Goal: Task Accomplishment & Management: Manage account settings

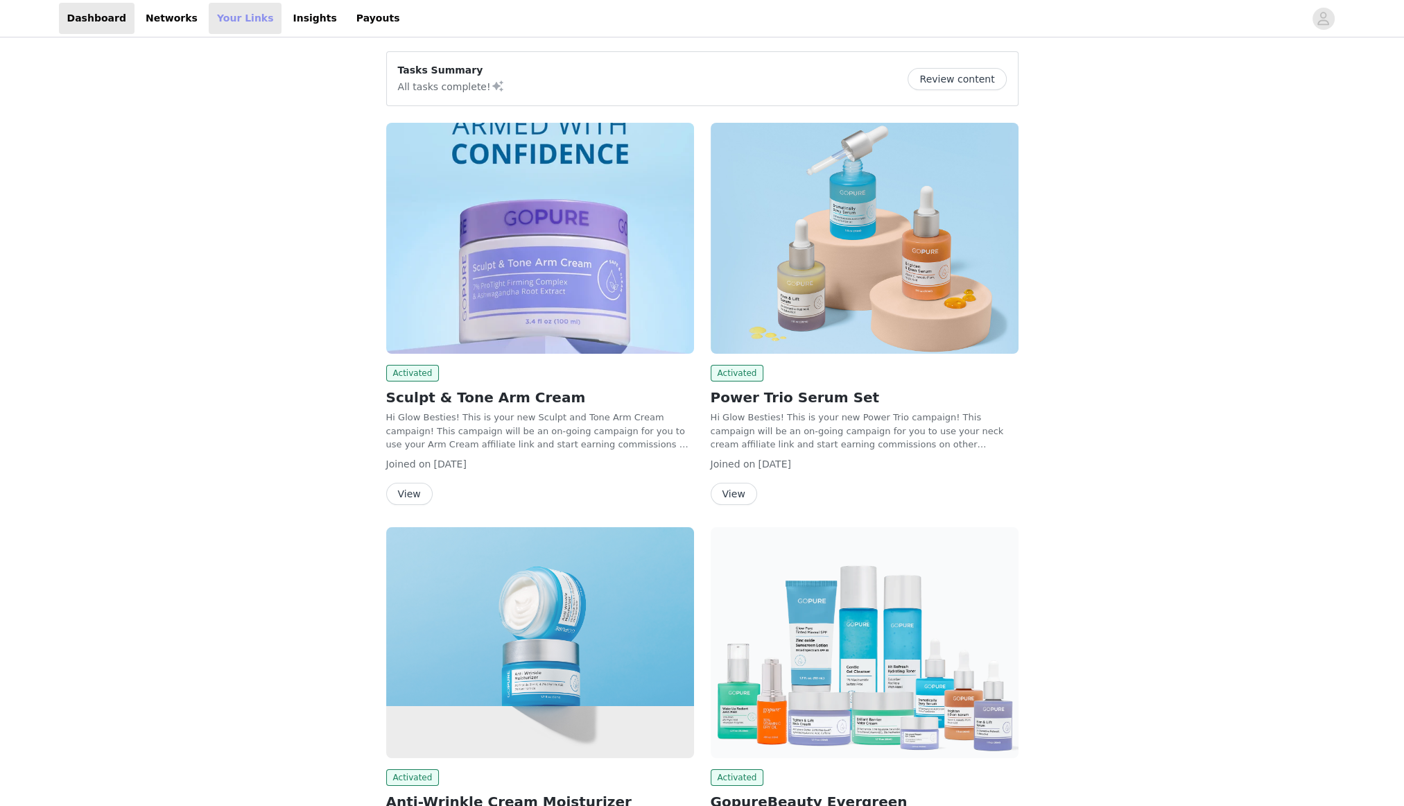
click at [218, 20] on link "Your Links" at bounding box center [245, 18] width 73 height 31
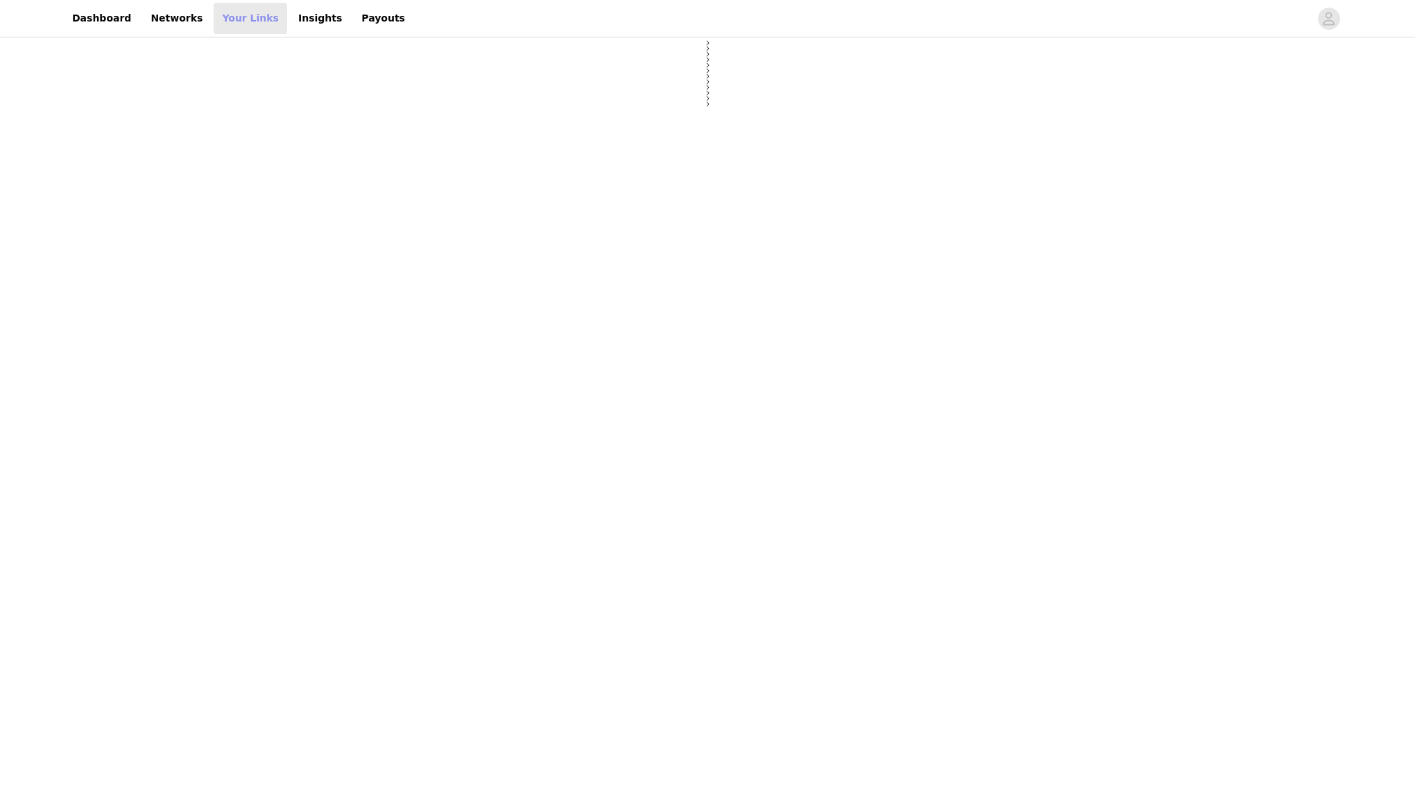
select select "12"
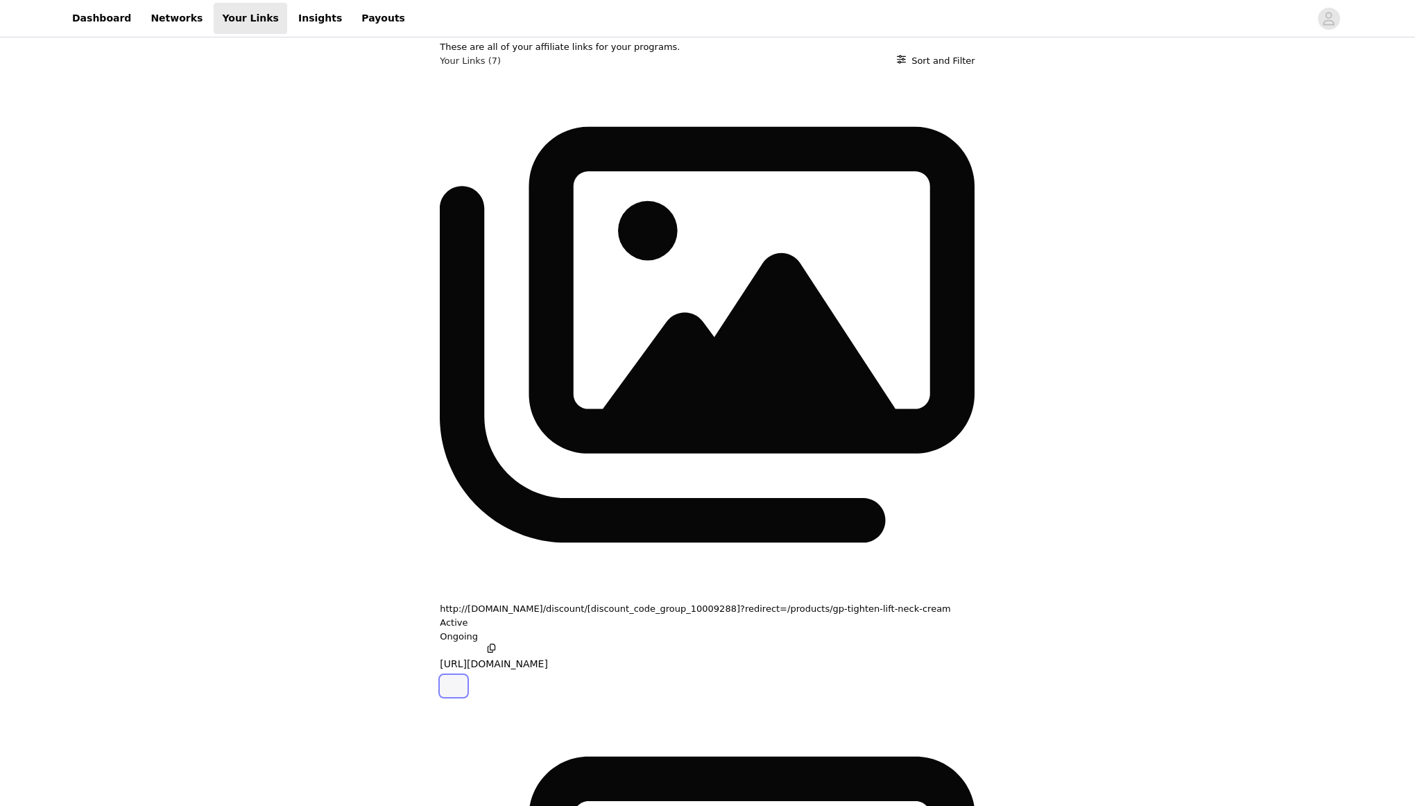
click at [453, 686] on icon "button" at bounding box center [453, 686] width 0 height 0
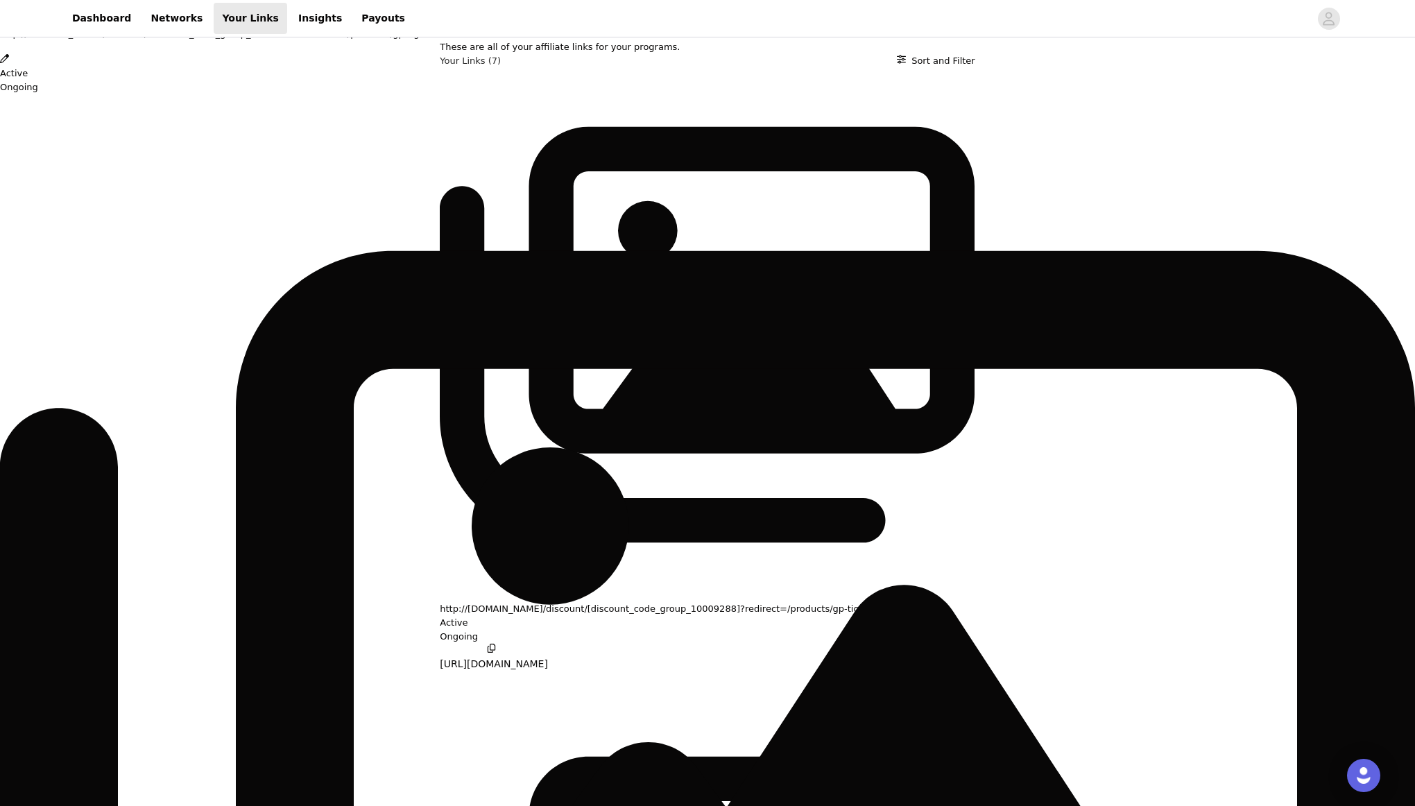
click at [9, 12] on icon "Close" at bounding box center [4, 7] width 9 height 9
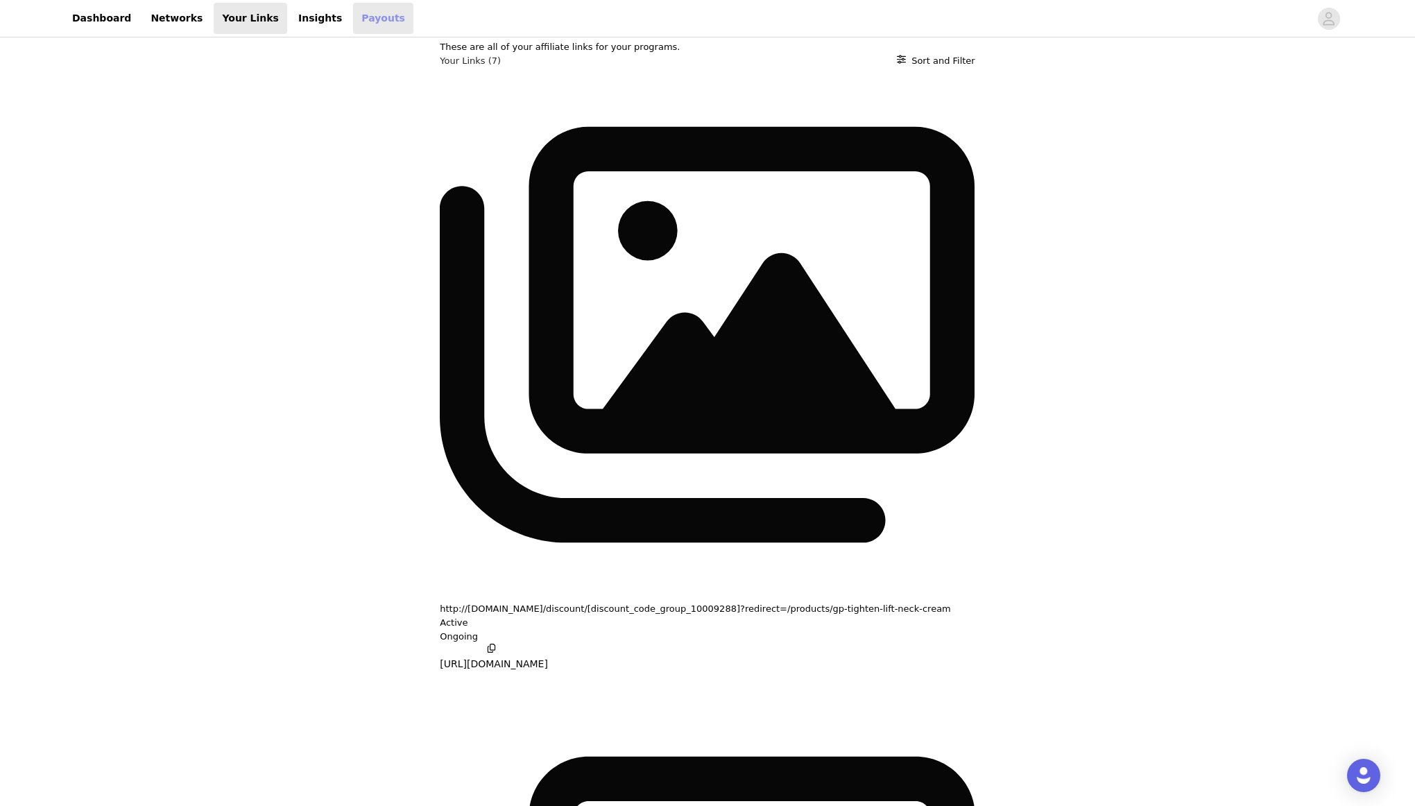
click at [353, 18] on link "Payouts" at bounding box center [383, 18] width 60 height 31
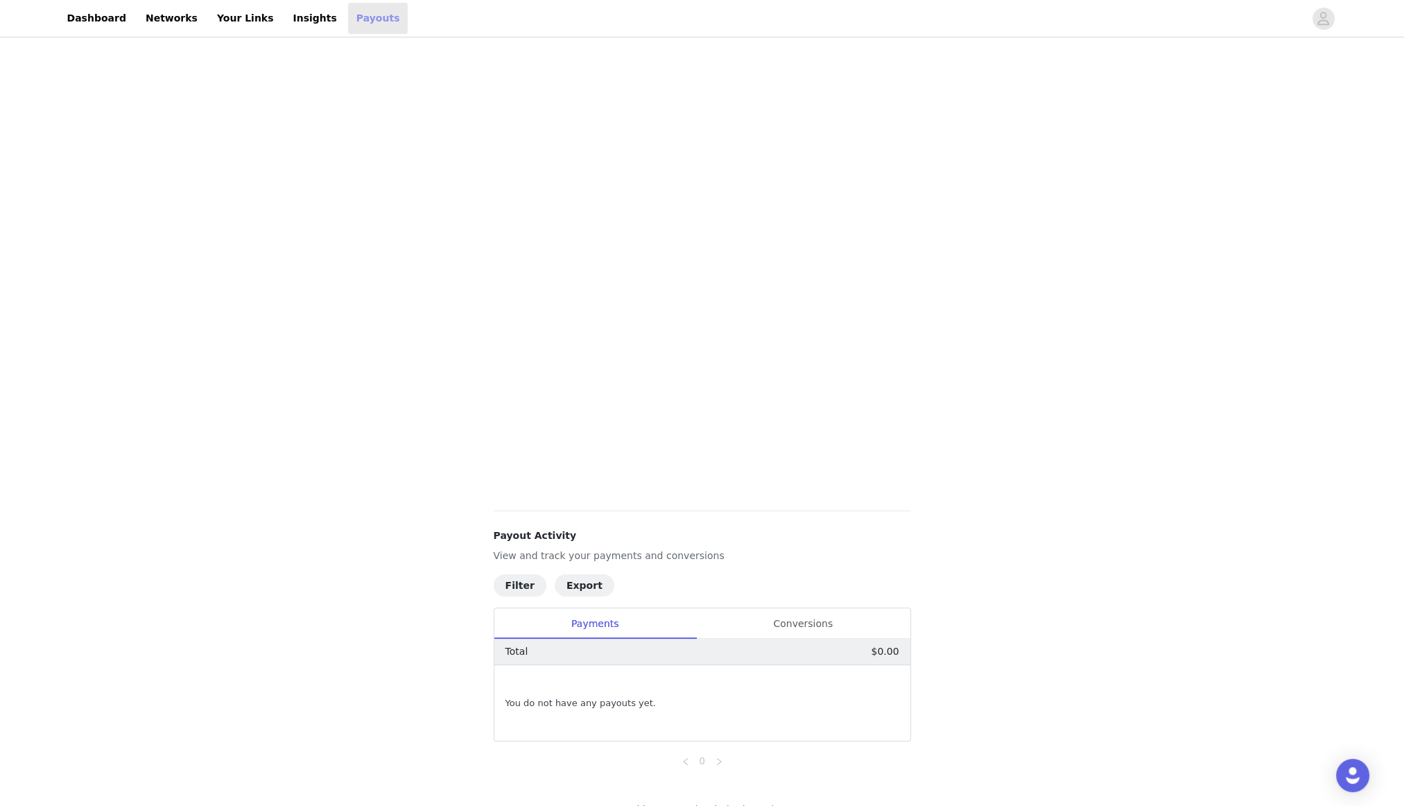
scroll to position [127, 0]
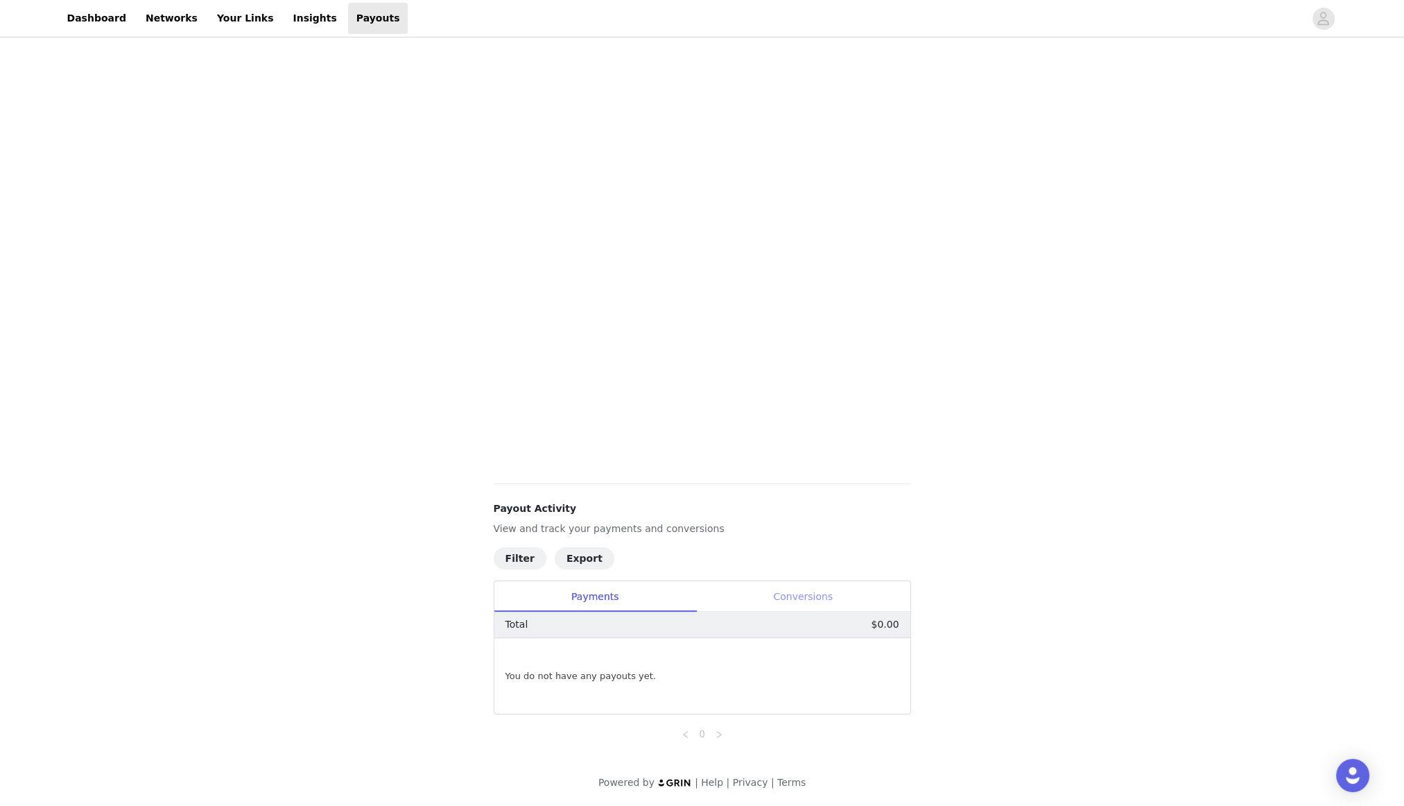
click at [802, 596] on div "Conversions" at bounding box center [803, 596] width 214 height 31
click at [594, 598] on div "Payments" at bounding box center [595, 596] width 202 height 31
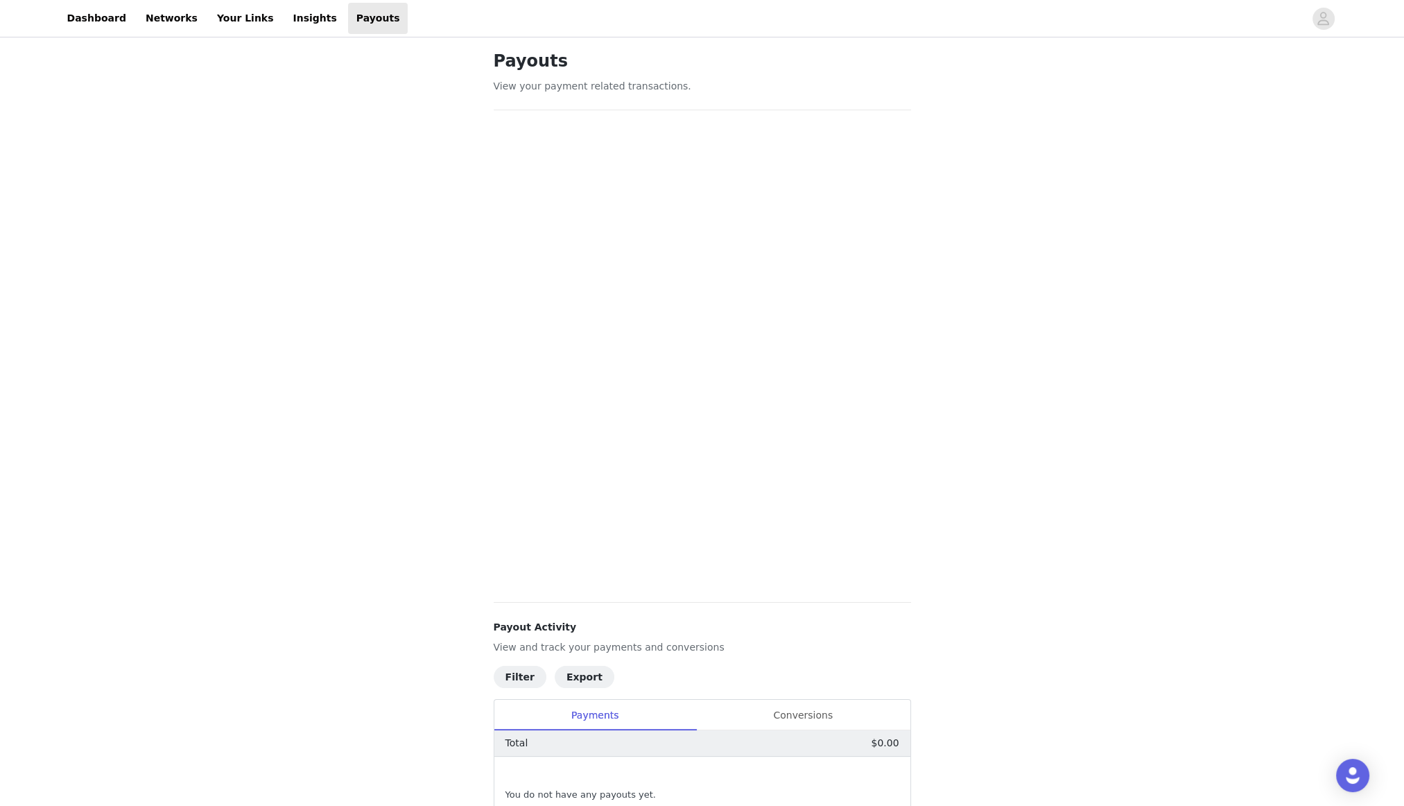
scroll to position [0, 0]
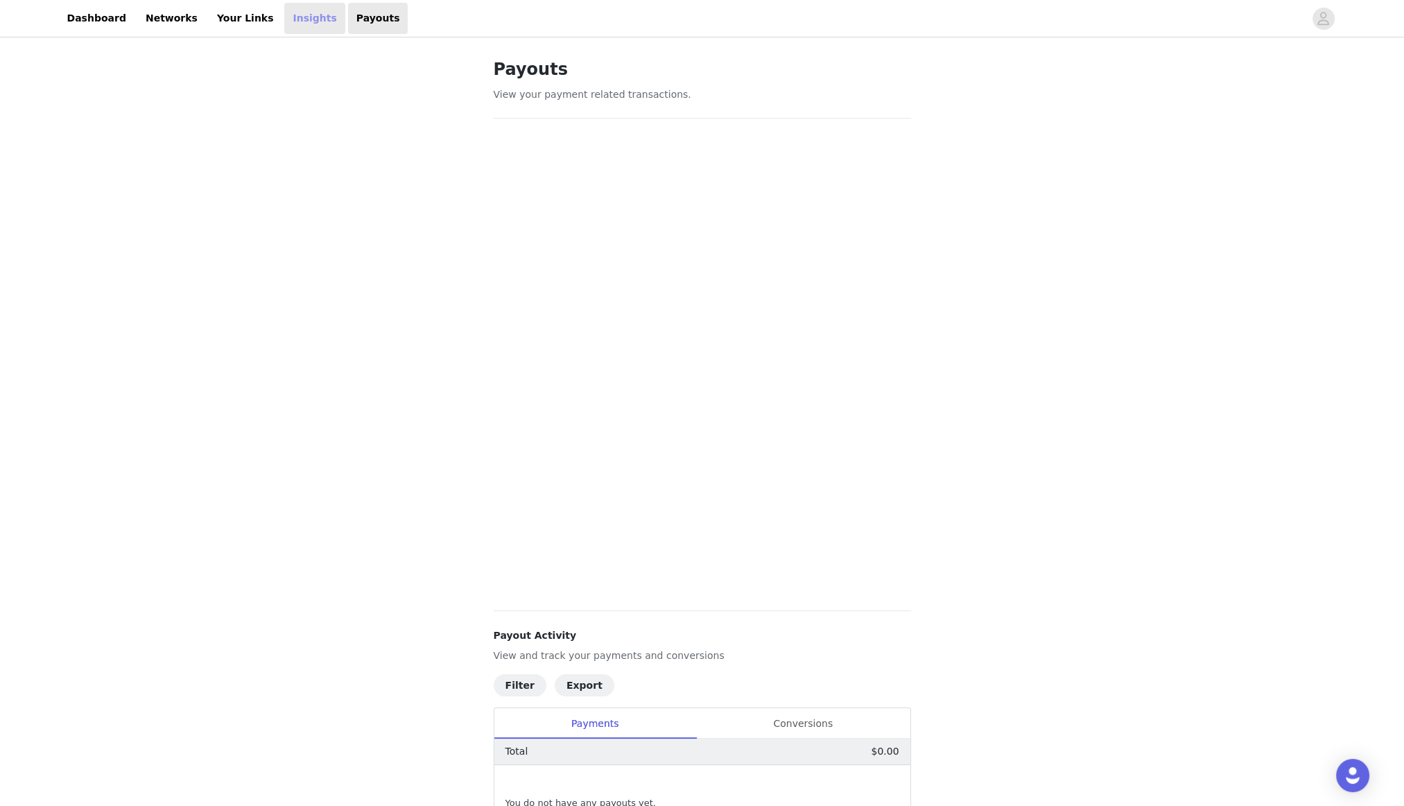
click at [284, 15] on link "Insights" at bounding box center [314, 18] width 60 height 31
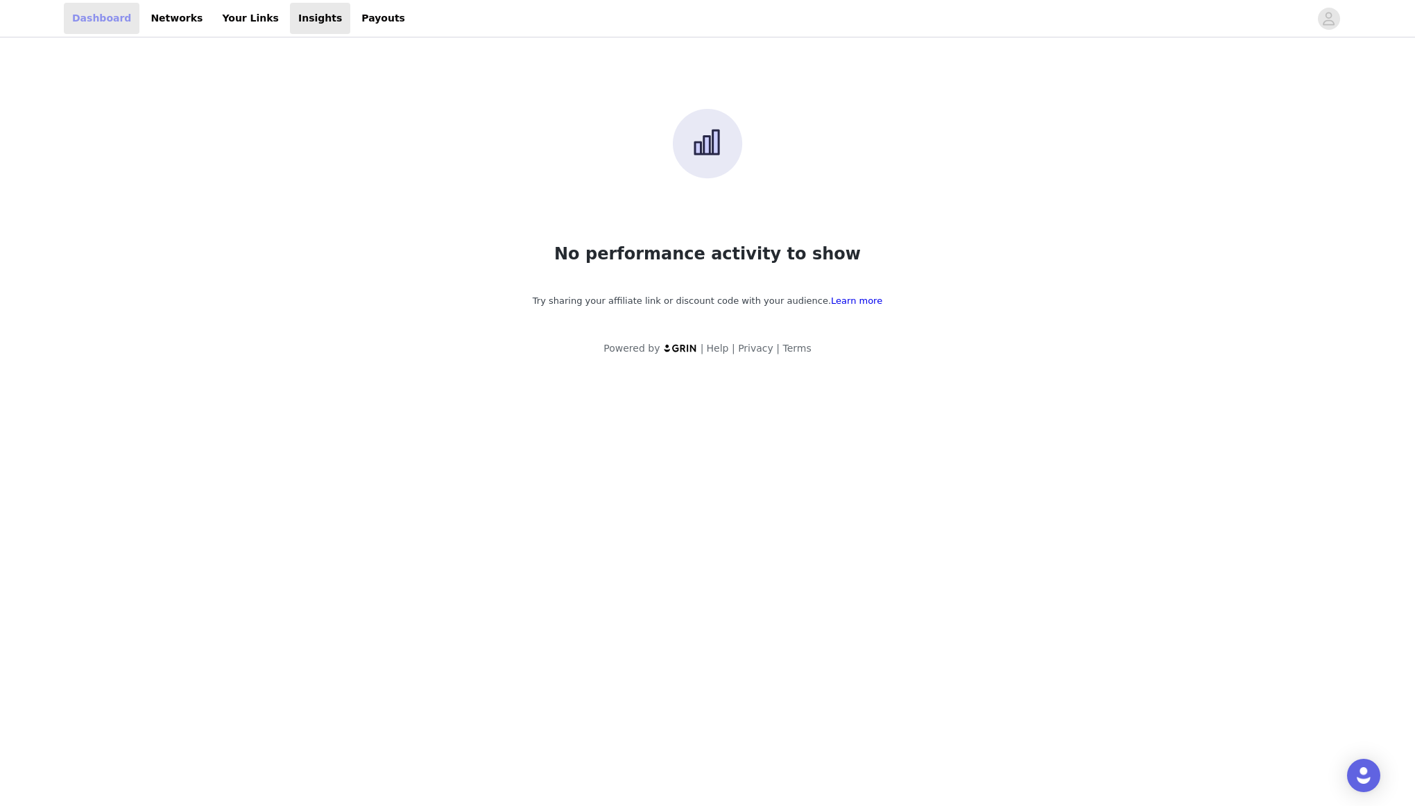
click at [85, 15] on link "Dashboard" at bounding box center [102, 18] width 76 height 31
